Goal: Information Seeking & Learning: Find specific page/section

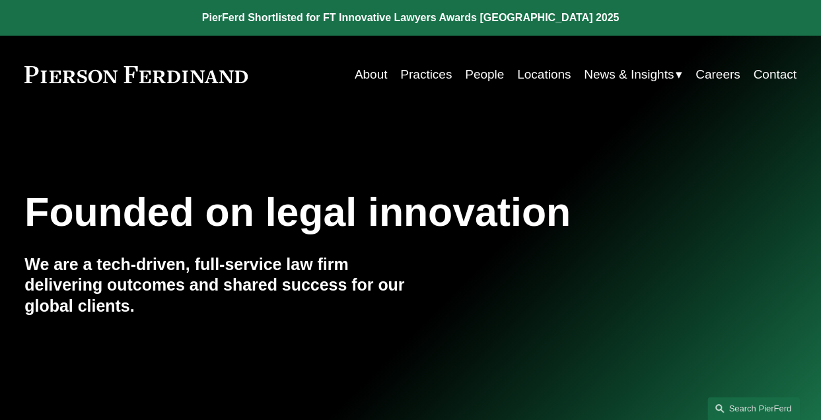
click at [473, 74] on link "People" at bounding box center [484, 74] width 39 height 25
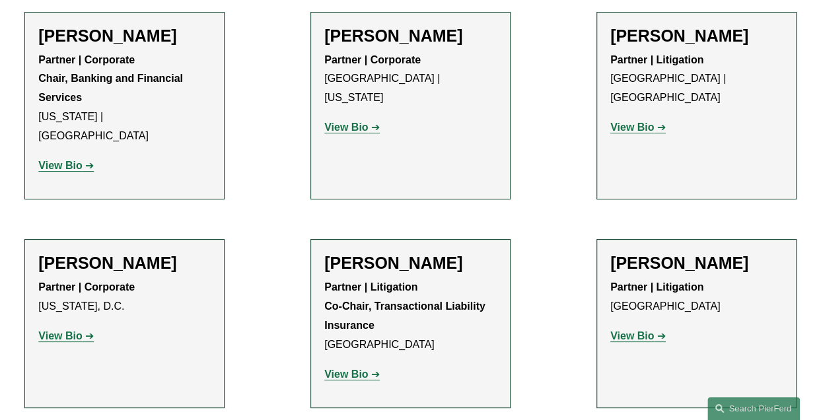
scroll to position [4954, 0]
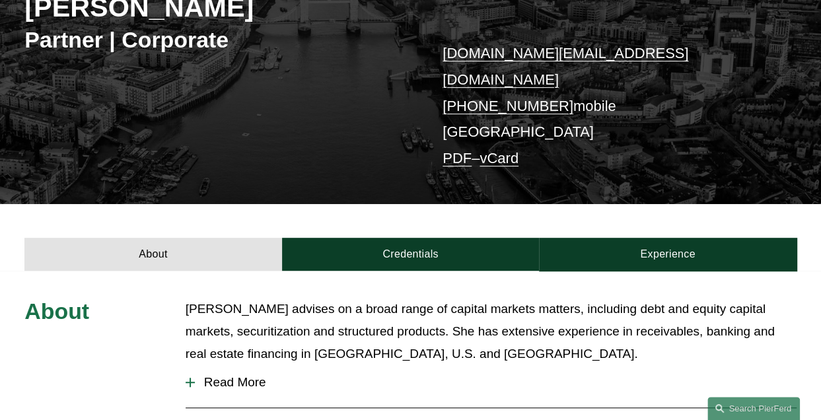
scroll to position [264, 0]
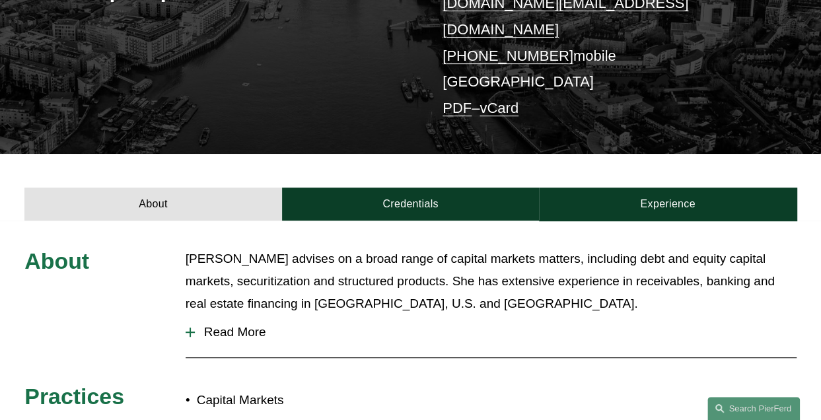
click at [236, 325] on span "Read More" at bounding box center [496, 332] width 602 height 15
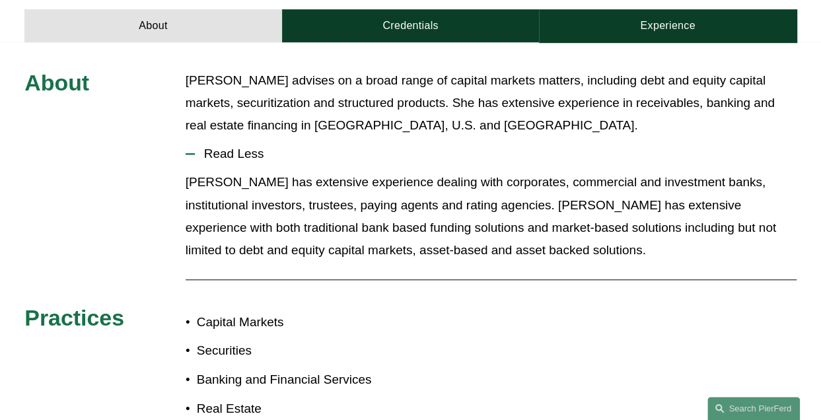
scroll to position [462, 0]
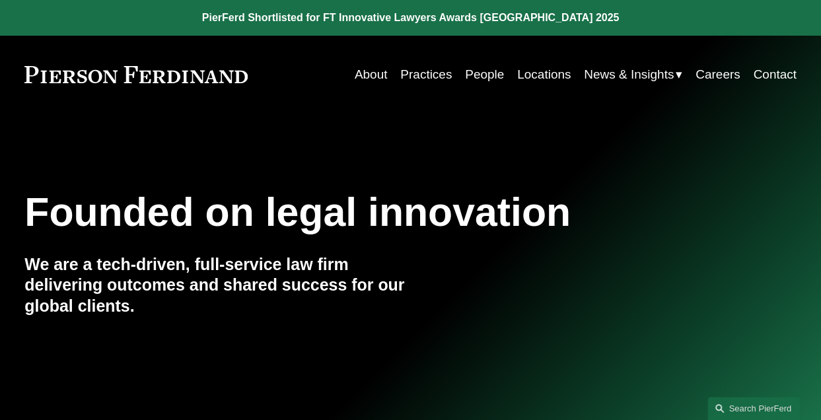
click at [736, 408] on link "Search this site" at bounding box center [753, 408] width 92 height 23
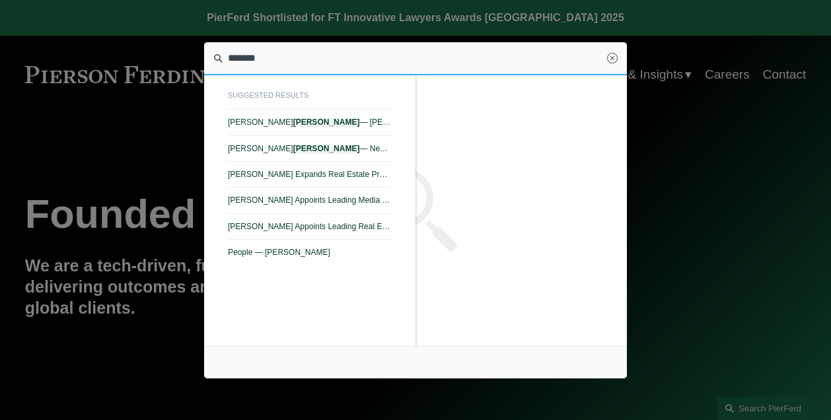
click at [250, 127] on link "Marian C. LaLonde — Pierson Ferdinand LLP" at bounding box center [310, 123] width 164 height 26
type input "*******"
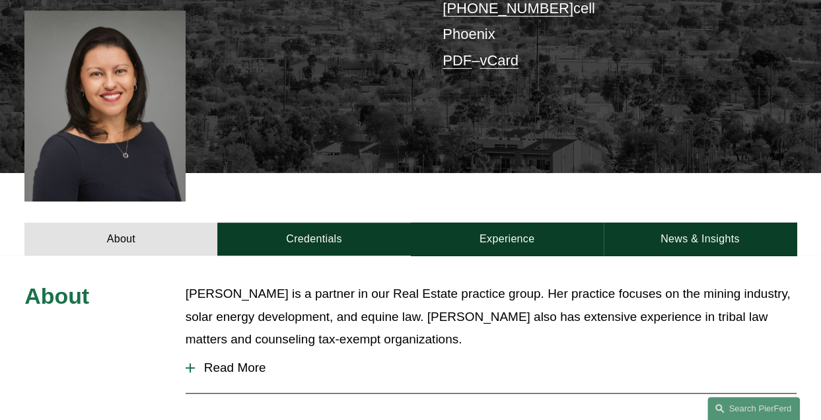
scroll to position [330, 0]
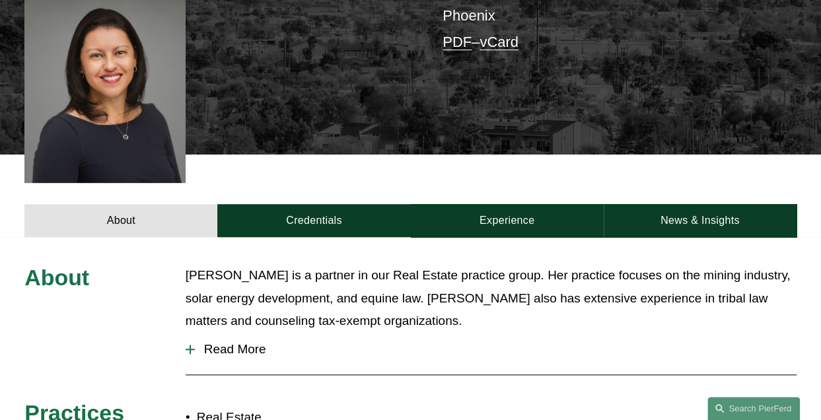
click at [244, 342] on span "Read More" at bounding box center [496, 349] width 602 height 15
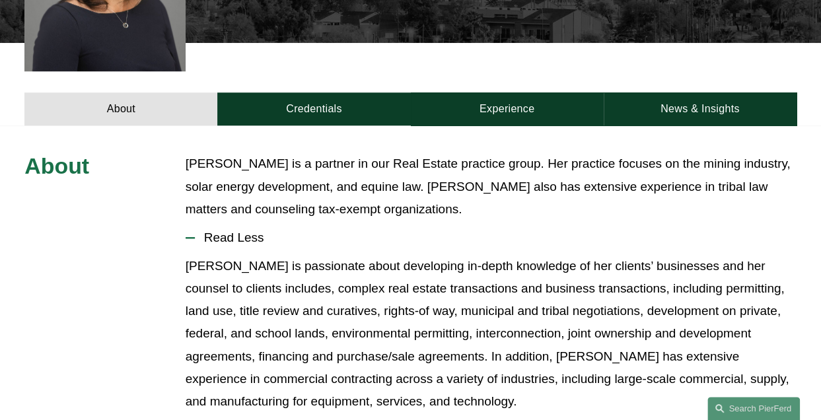
scroll to position [462, 0]
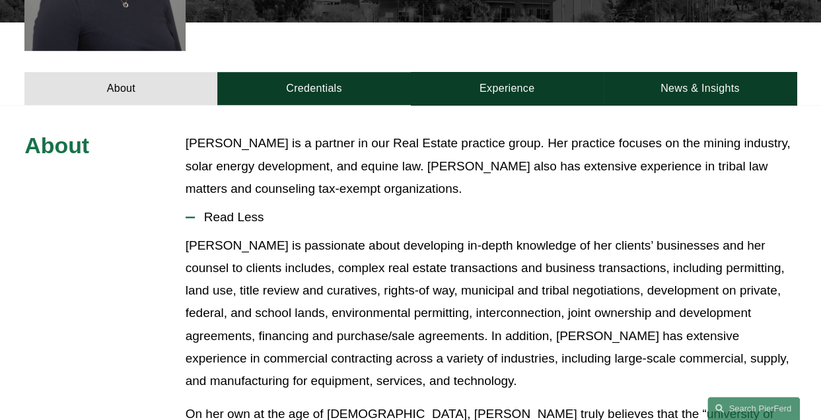
click at [280, 72] on link "Credentials" at bounding box center [313, 88] width 193 height 33
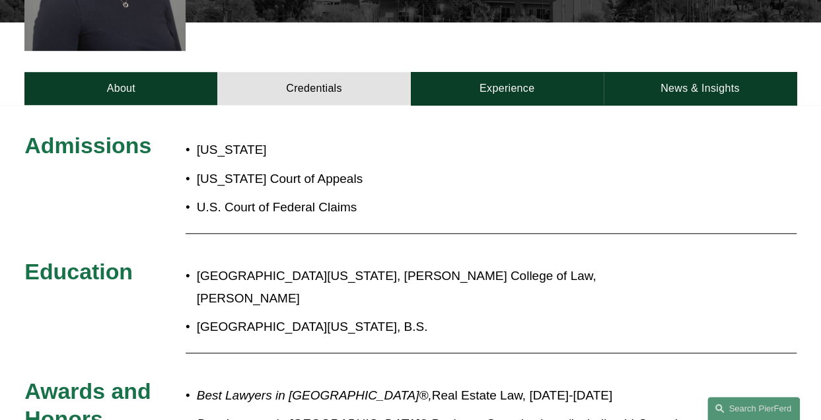
click at [495, 72] on link "Experience" at bounding box center [507, 88] width 193 height 33
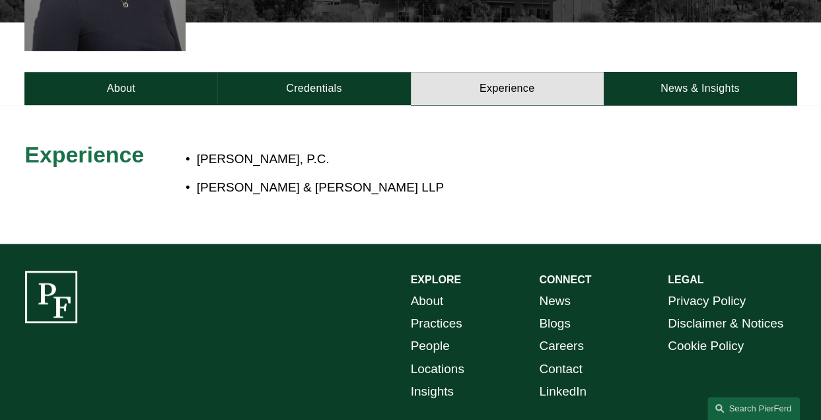
click at [736, 409] on link "Search this site" at bounding box center [753, 408] width 92 height 23
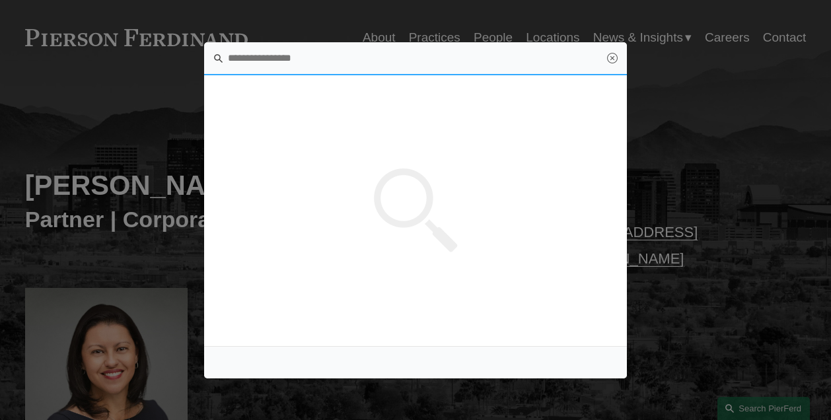
scroll to position [0, 0]
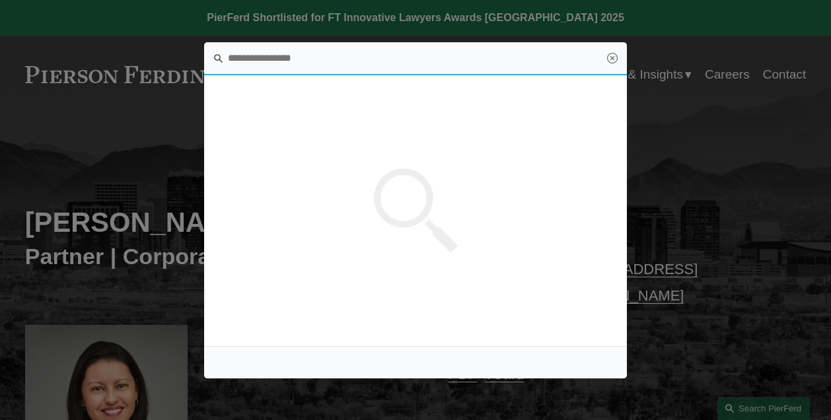
click at [286, 59] on input "Search this site" at bounding box center [415, 58] width 423 height 33
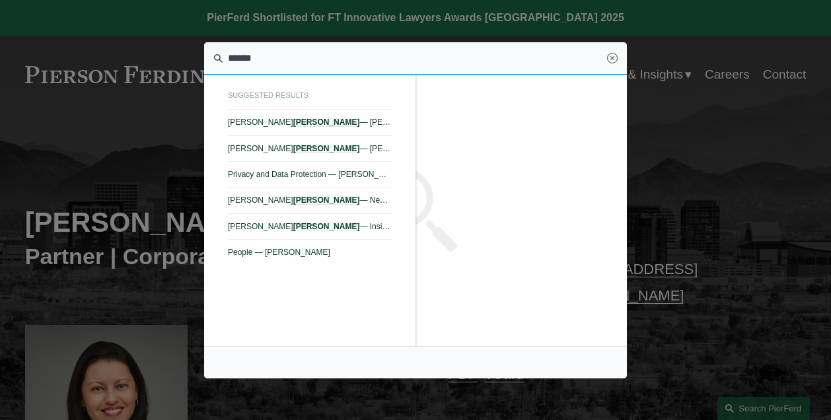
click at [296, 145] on span "Kimberly Dempsey Booher — Pierson Ferdinand LLP" at bounding box center [310, 148] width 164 height 9
type input "******"
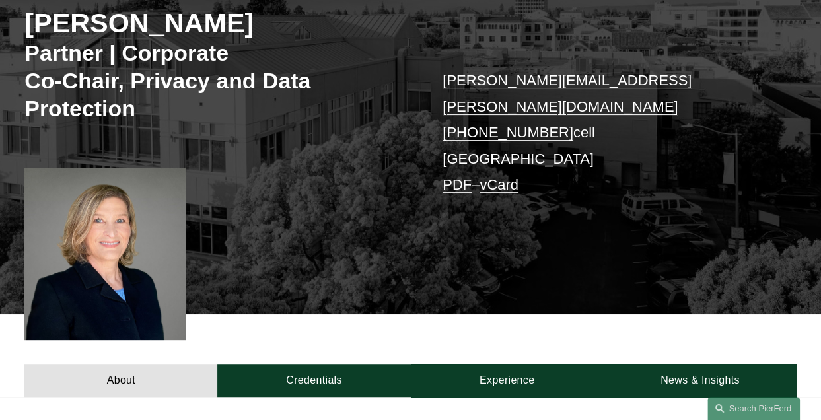
scroll to position [330, 0]
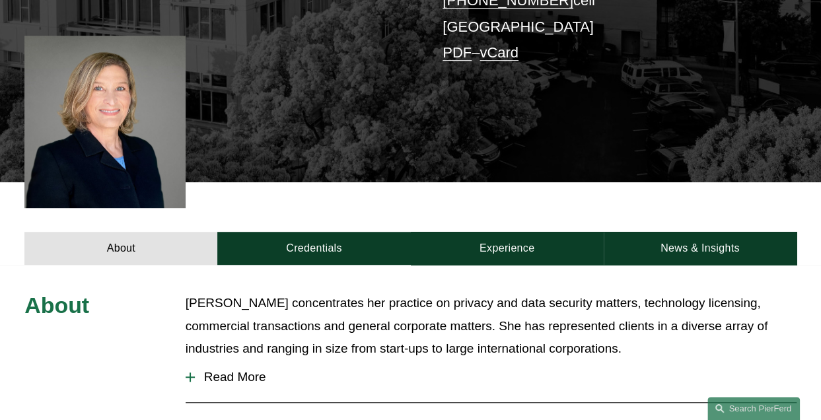
click at [307, 248] on link "Credentials" at bounding box center [313, 248] width 193 height 33
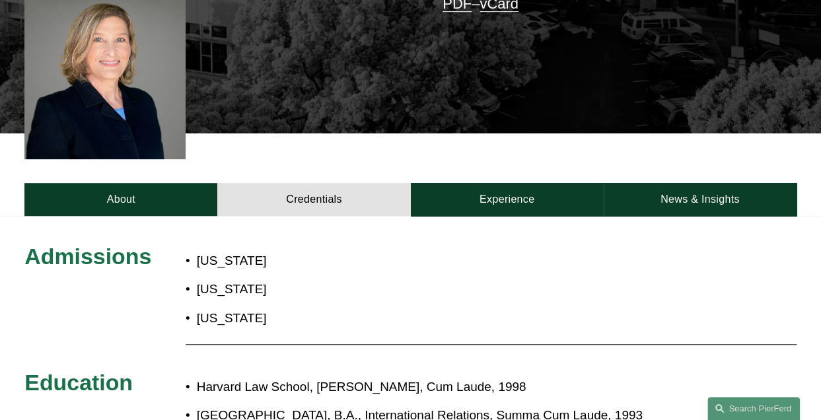
scroll to position [396, 0]
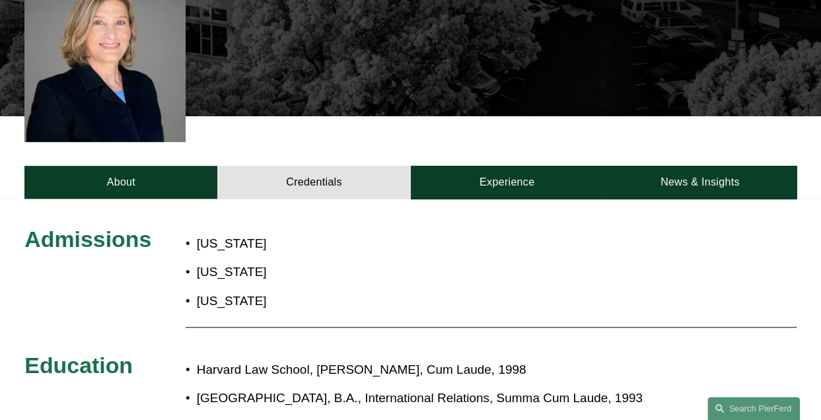
click at [489, 176] on link "Experience" at bounding box center [507, 182] width 193 height 33
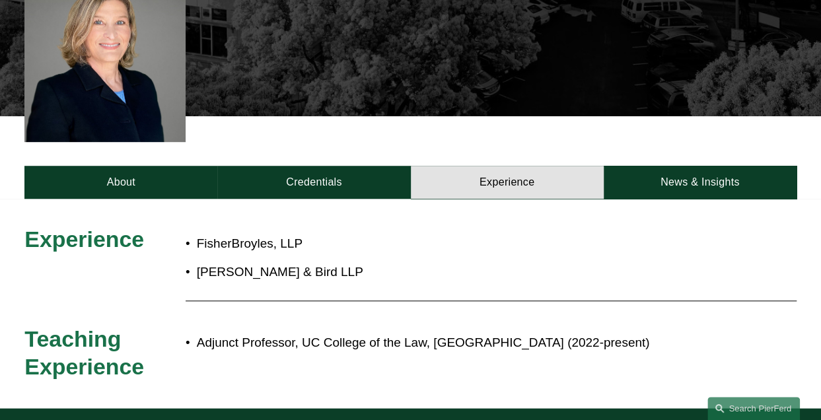
click at [121, 189] on link "About" at bounding box center [120, 182] width 193 height 33
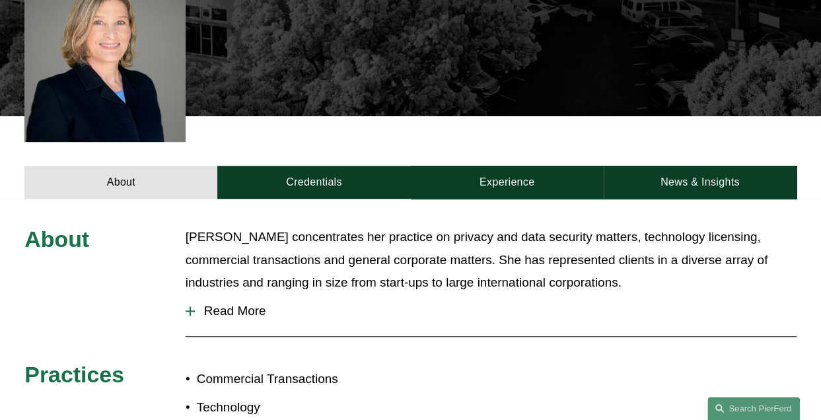
click at [736, 404] on link "Search this site" at bounding box center [753, 408] width 92 height 23
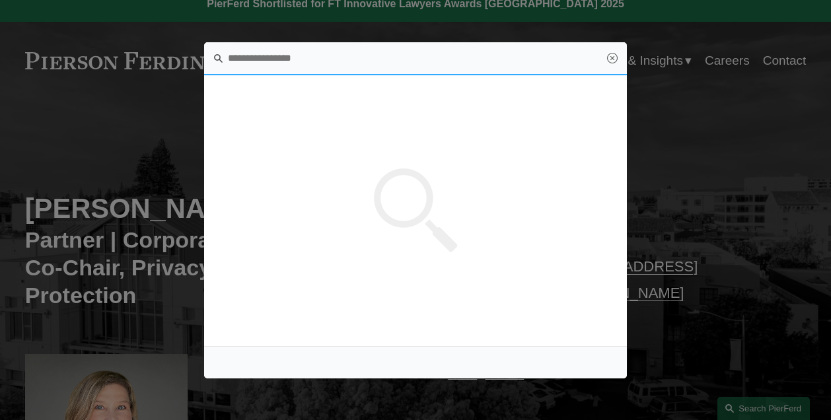
scroll to position [0, 0]
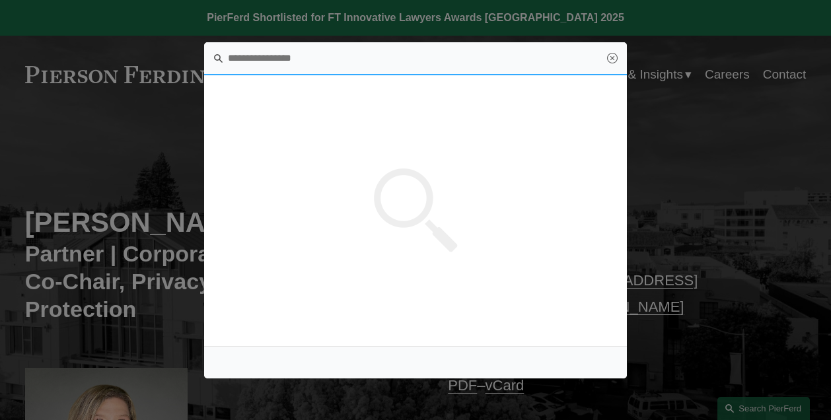
click at [290, 64] on input "Search this site" at bounding box center [415, 58] width 423 height 33
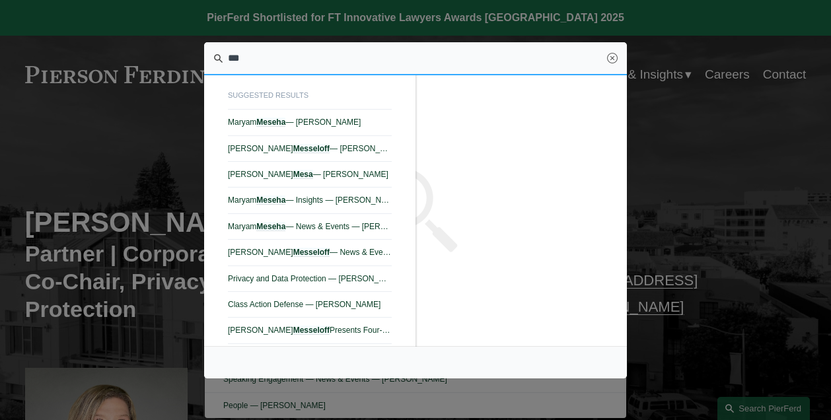
click at [275, 124] on em "Meseha" at bounding box center [270, 122] width 29 height 9
type input "***"
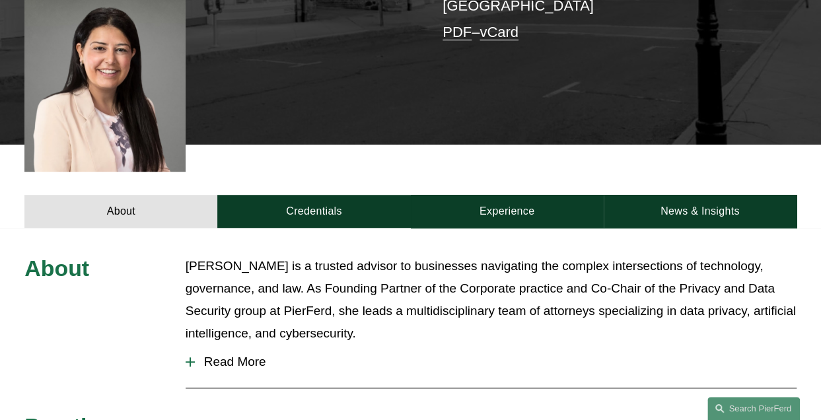
scroll to position [396, 0]
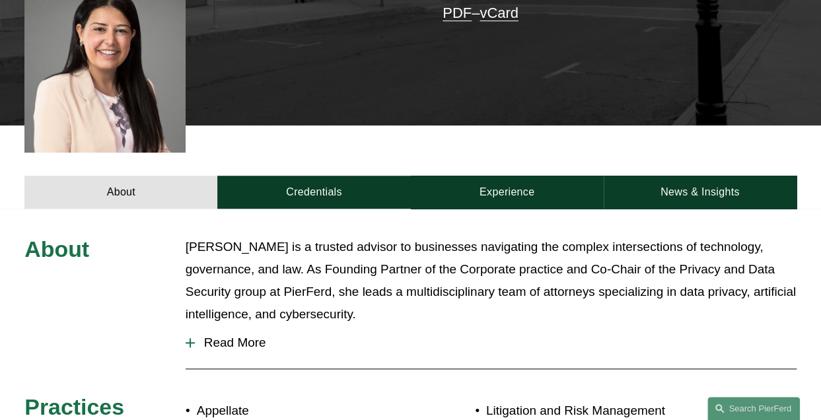
click at [519, 178] on link "Experience" at bounding box center [507, 192] width 193 height 33
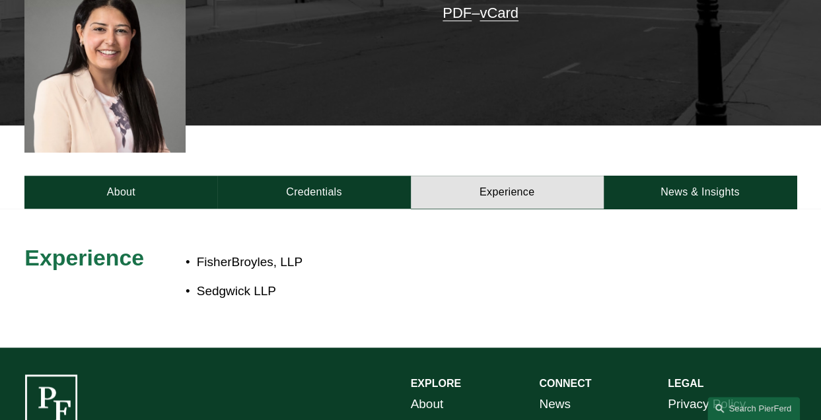
click at [357, 183] on link "Credentials" at bounding box center [313, 192] width 193 height 33
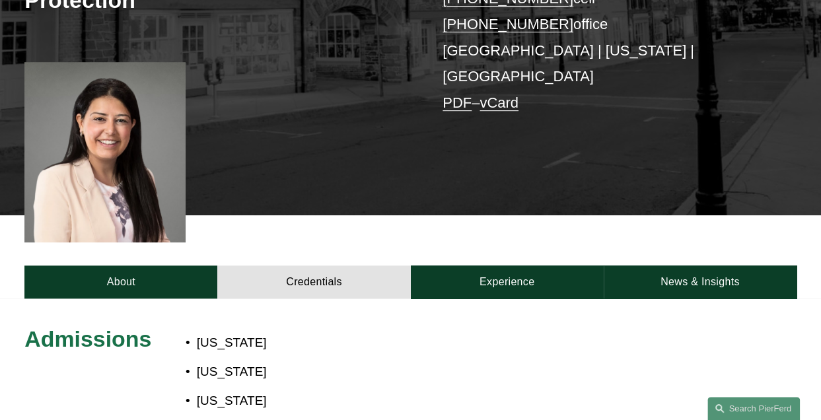
scroll to position [264, 0]
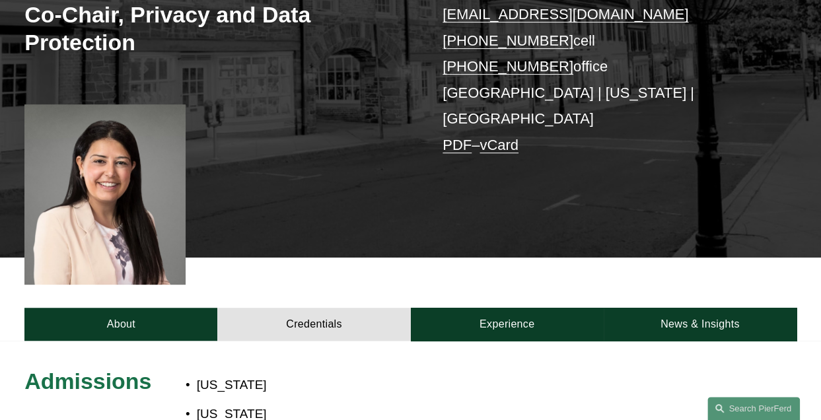
click at [670, 308] on link "News & Insights" at bounding box center [700, 324] width 193 height 33
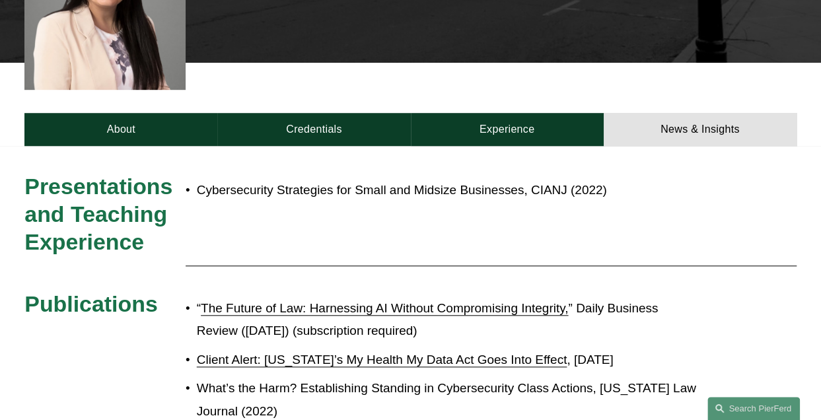
scroll to position [462, 0]
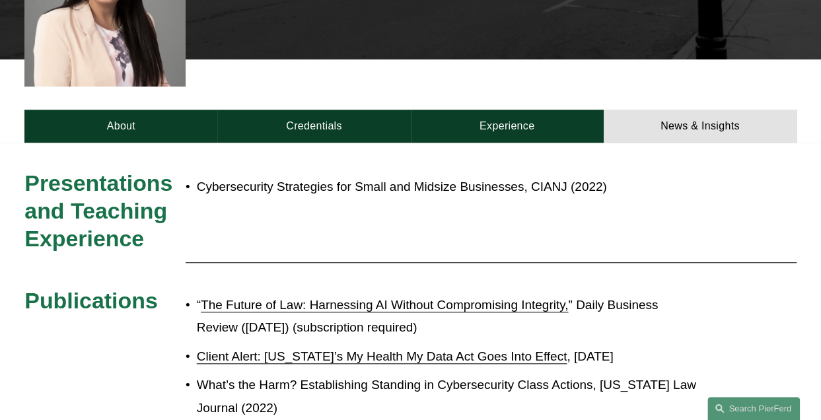
click at [108, 117] on link "About" at bounding box center [120, 126] width 193 height 33
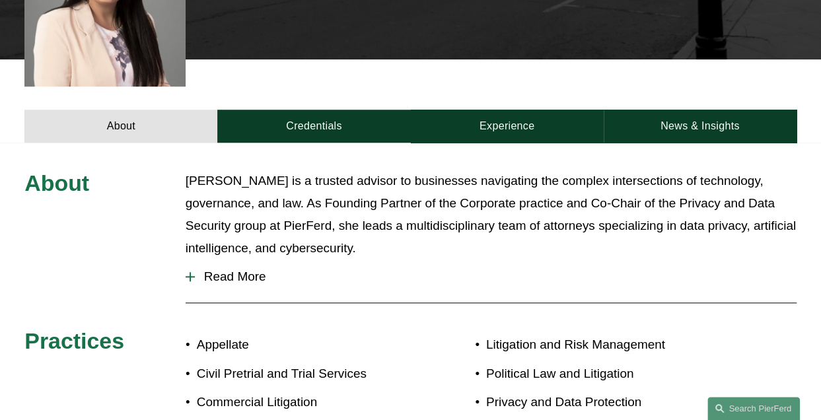
click at [252, 270] on span "Read More" at bounding box center [496, 277] width 602 height 15
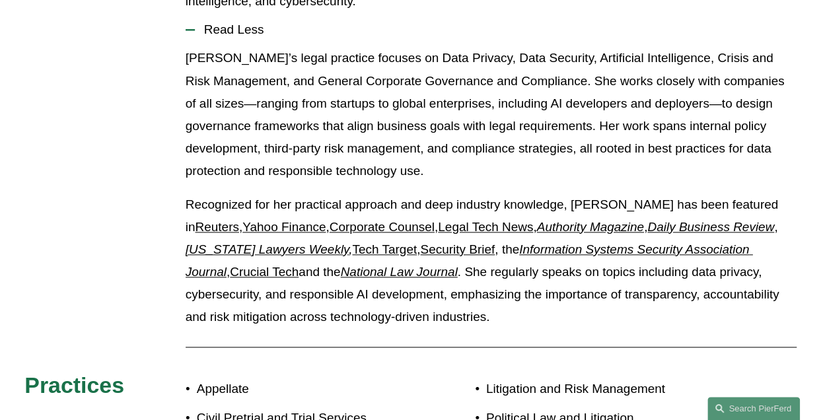
scroll to position [727, 0]
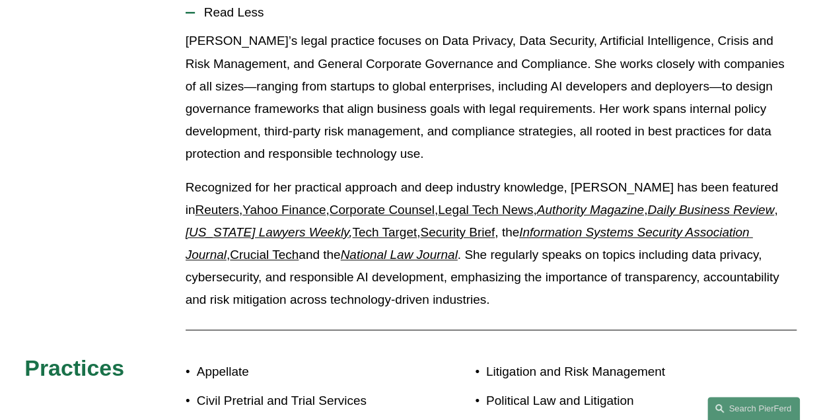
click at [212, 322] on div at bounding box center [491, 330] width 611 height 17
